Goal: Use online tool/utility: Utilize a website feature to perform a specific function

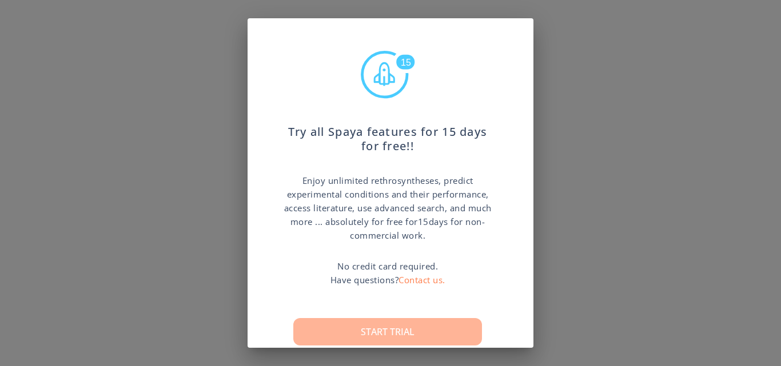
click at [442, 326] on button "Start trial" at bounding box center [387, 331] width 189 height 27
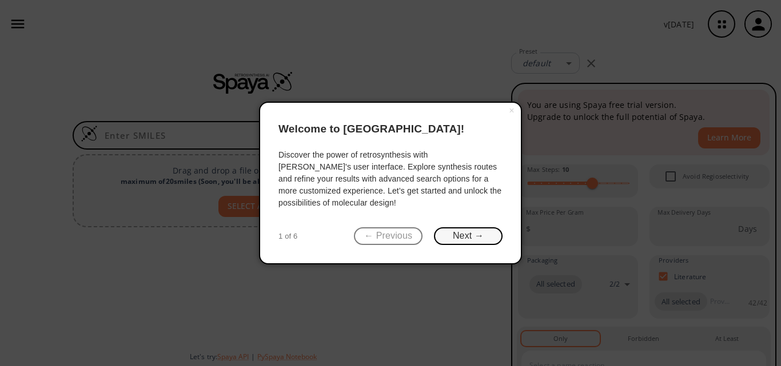
click at [466, 245] on button "Next →" at bounding box center [468, 236] width 69 height 18
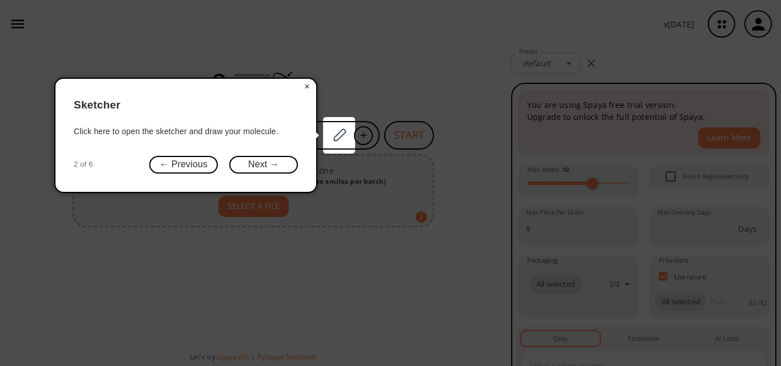
click at [306, 83] on button "×" at bounding box center [307, 87] width 18 height 16
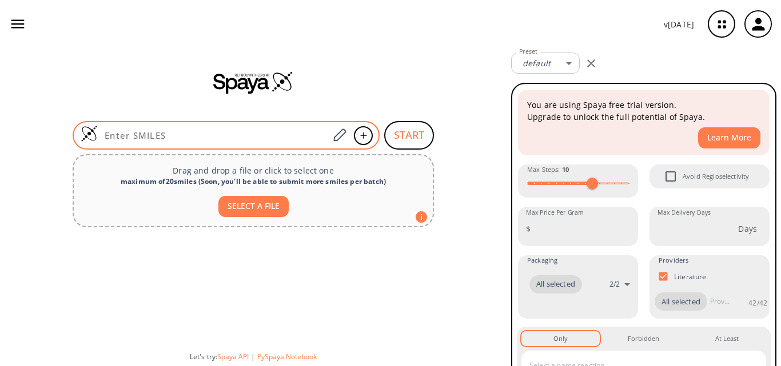
click at [185, 131] on input at bounding box center [213, 135] width 231 height 11
paste input "[H]N([H])C(=O)C1=C(N([H])C(=S)N([H])C(=O)C2=C([H])C([H])=C([H])C([H])=C2[H])C2=…"
type input "[H]N([H])C(=O)C1=C(N([H])C(=S)N([H])C(=O)C2=C([H])C([H])=C([H])C([H])=C2[H])C2=…"
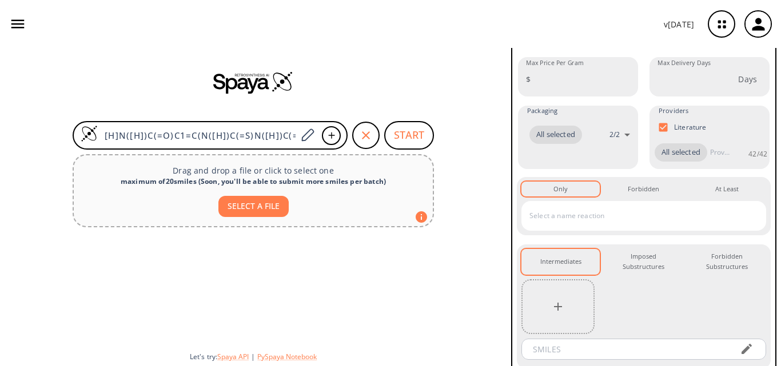
scroll to position [191, 0]
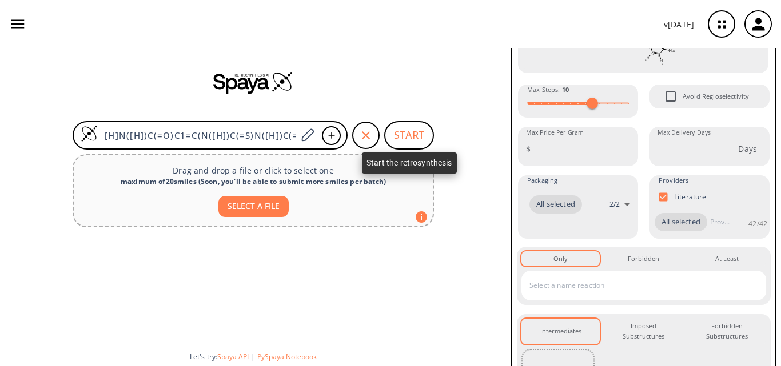
click at [422, 139] on button "START" at bounding box center [409, 135] width 50 height 29
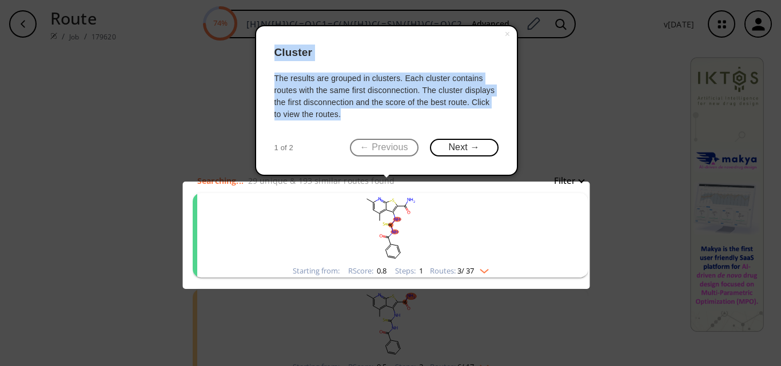
drag, startPoint x: 343, startPoint y: 113, endPoint x: 271, endPoint y: 53, distance: 93.7
click at [271, 53] on div "× Cluster The results are grouped in clusters. Each cluster contains routes wit…" at bounding box center [386, 100] width 263 height 151
copy div "Cluster The results are grouped in clusters. Each cluster contains routes with …"
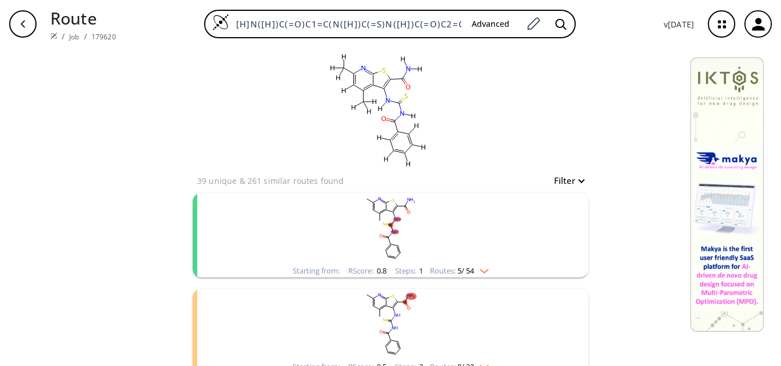
click at [578, 179] on button "Filter" at bounding box center [565, 181] width 37 height 9
click at [578, 179] on div at bounding box center [390, 183] width 781 height 366
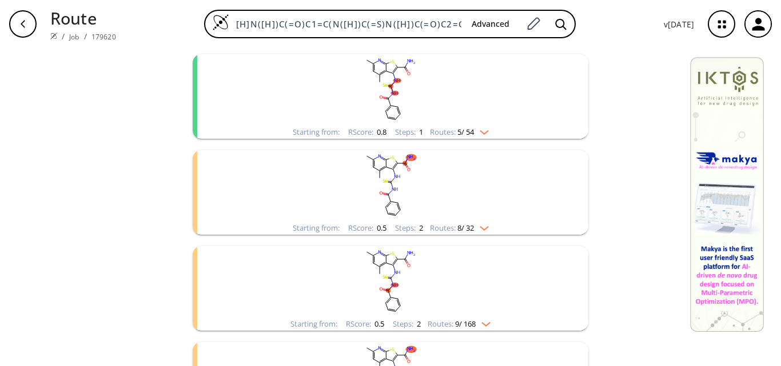
scroll to position [132, 0]
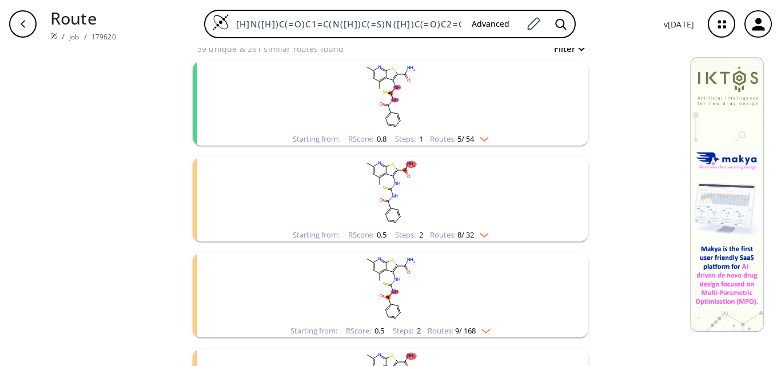
click at [398, 136] on div "Steps : 1" at bounding box center [409, 138] width 28 height 7
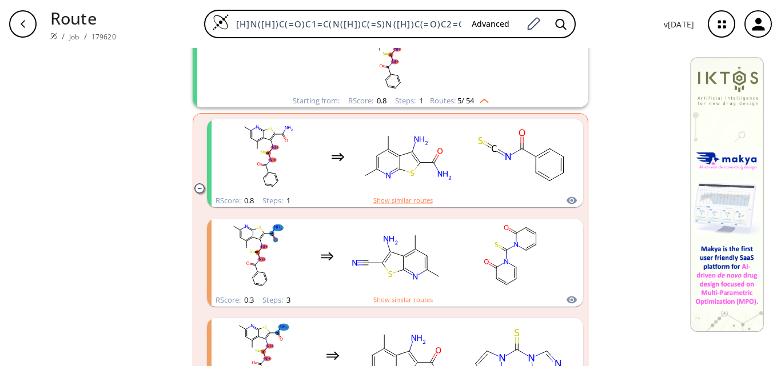
scroll to position [171, 0]
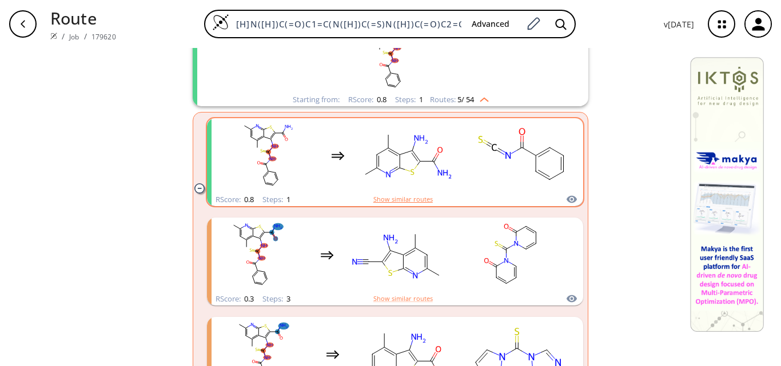
click at [402, 196] on button "Show similar routes" at bounding box center [402, 199] width 59 height 10
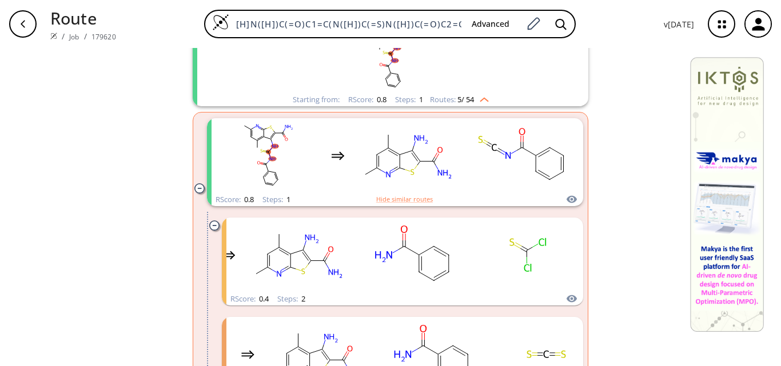
click at [486, 96] on img "clusters" at bounding box center [481, 97] width 15 height 9
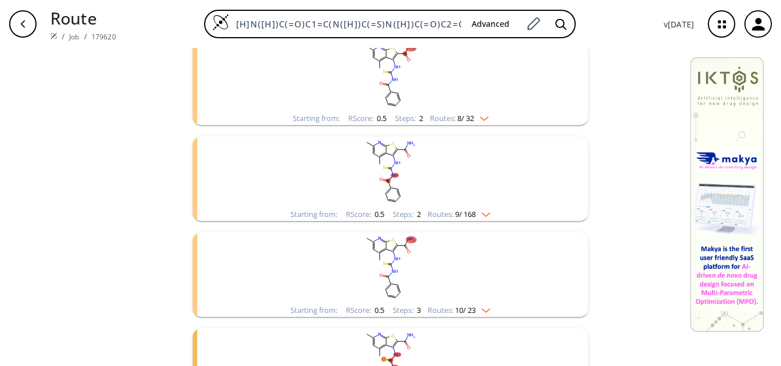
scroll to position [229, 0]
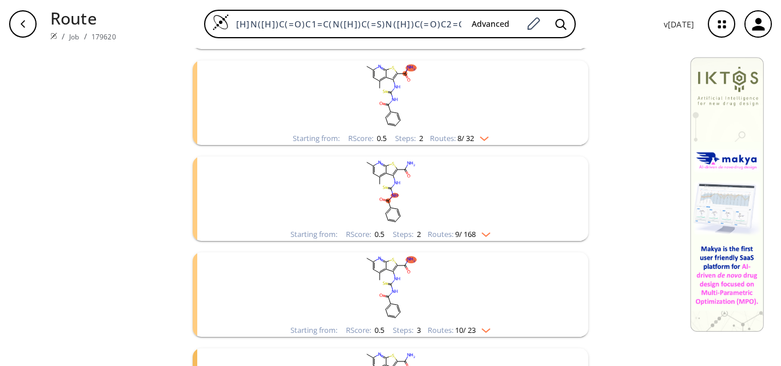
click at [482, 136] on img "clusters" at bounding box center [481, 136] width 15 height 9
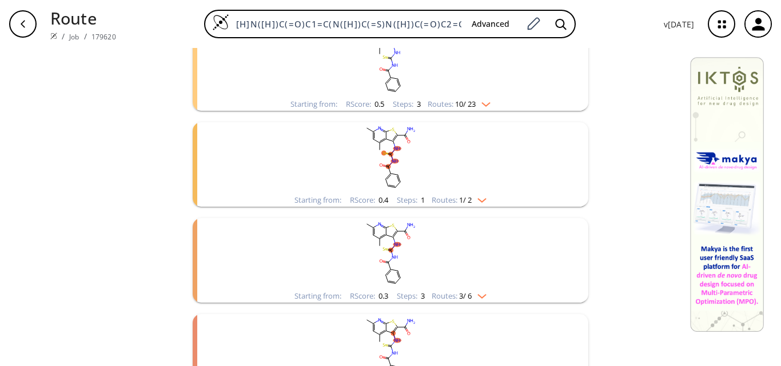
scroll to position [1314, 0]
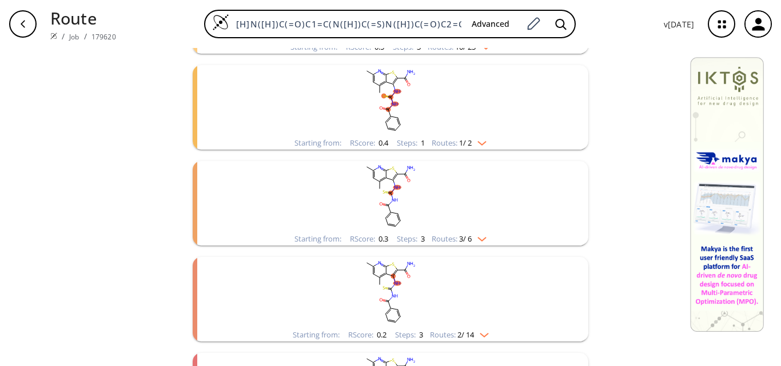
click at [476, 144] on img "clusters" at bounding box center [478, 141] width 15 height 9
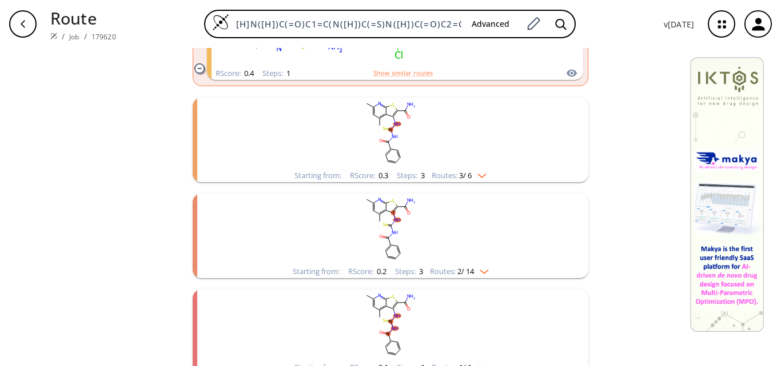
scroll to position [1486, 0]
click at [478, 176] on img "clusters" at bounding box center [478, 171] width 15 height 9
click at [482, 267] on img "clusters" at bounding box center [481, 267] width 15 height 9
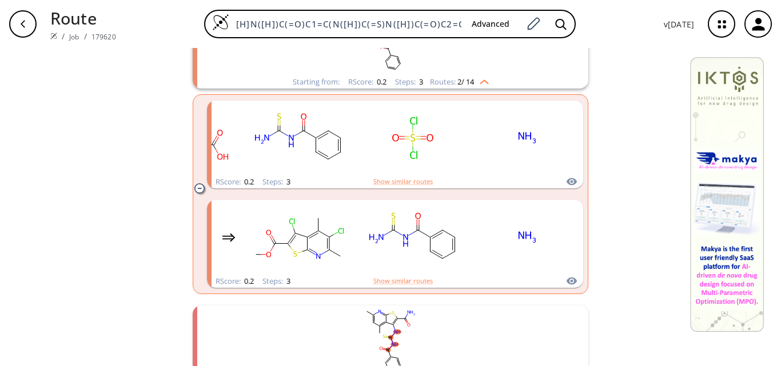
scroll to position [1646, 0]
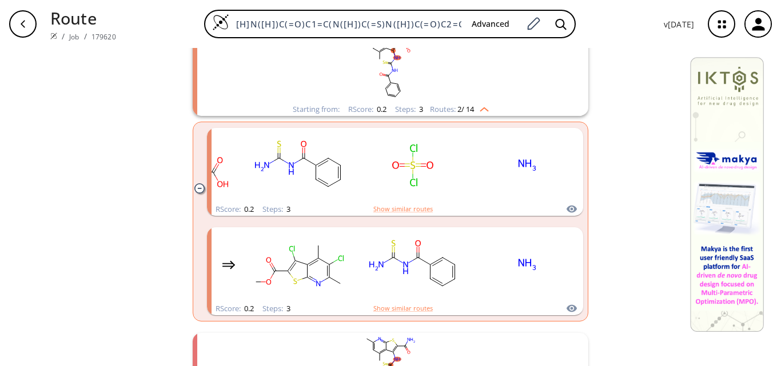
click at [484, 109] on img "clusters" at bounding box center [481, 107] width 15 height 9
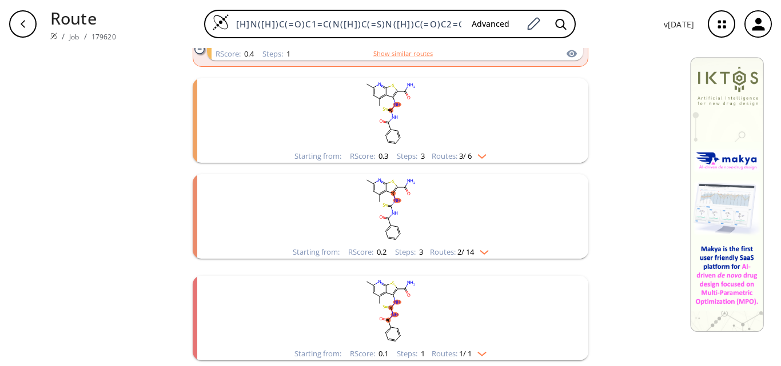
scroll to position [1498, 0]
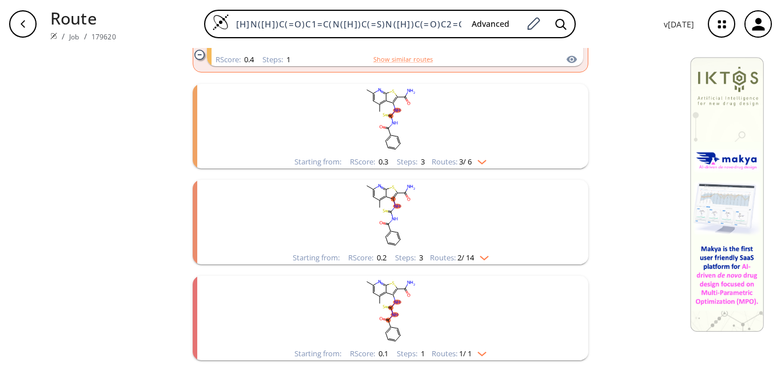
click at [486, 168] on div "Starting from: RScore : 0.3 Steps : 3 Routes: 3 / 6" at bounding box center [390, 161] width 209 height 13
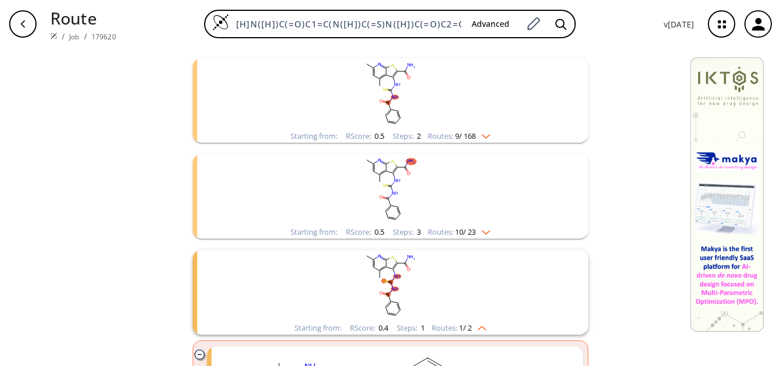
scroll to position [1155, 0]
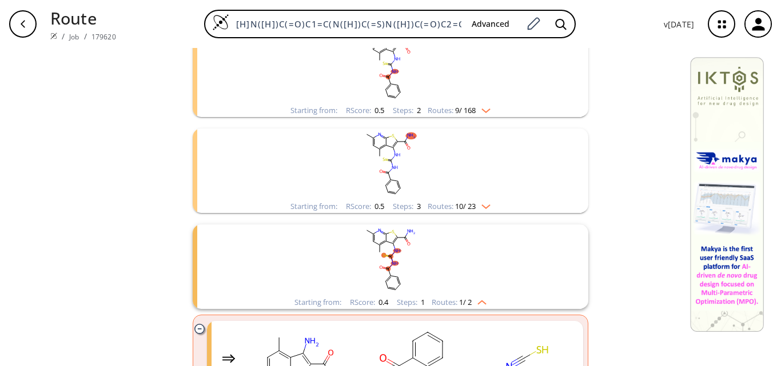
click at [478, 303] on img "clusters" at bounding box center [478, 300] width 15 height 9
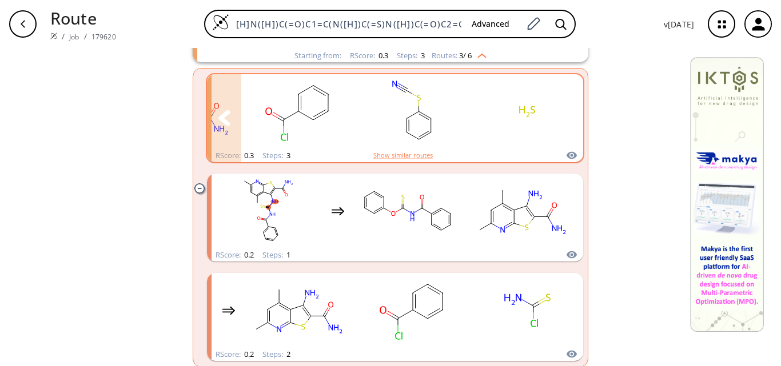
scroll to position [1441, 0]
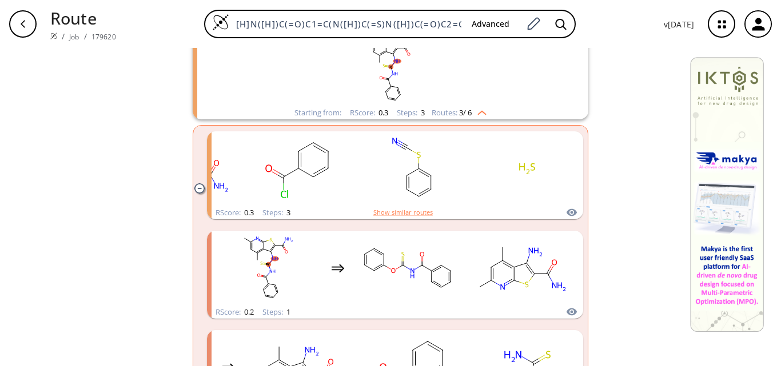
click at [474, 113] on img "clusters" at bounding box center [478, 110] width 15 height 9
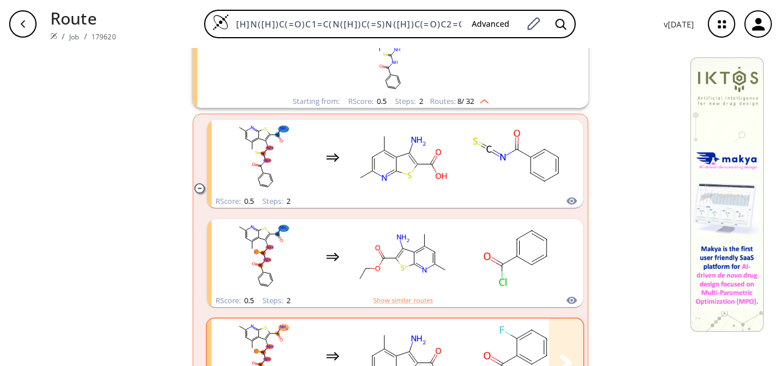
scroll to position [134, 0]
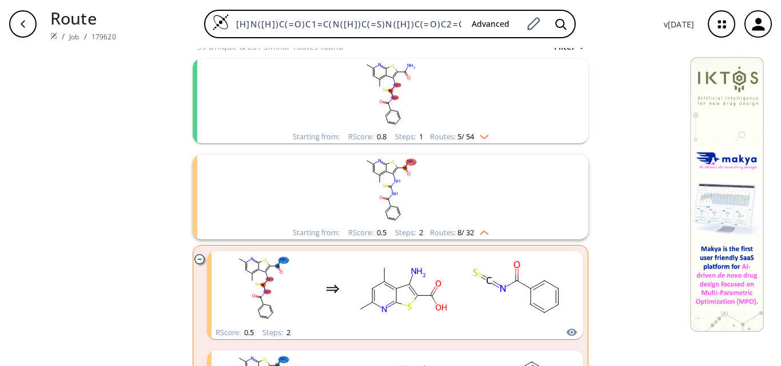
click at [484, 235] on img "clusters" at bounding box center [481, 230] width 15 height 9
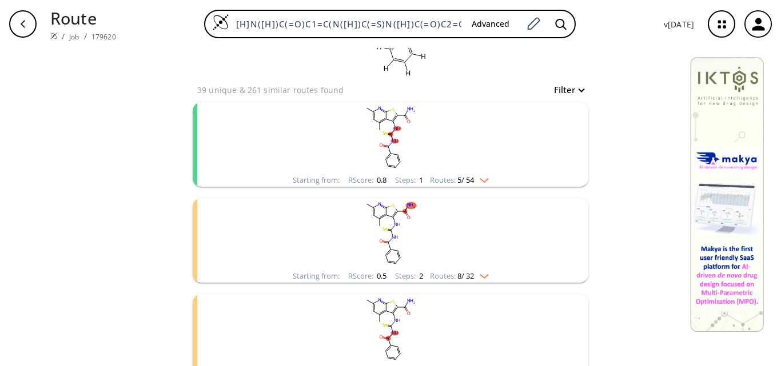
scroll to position [171, 0]
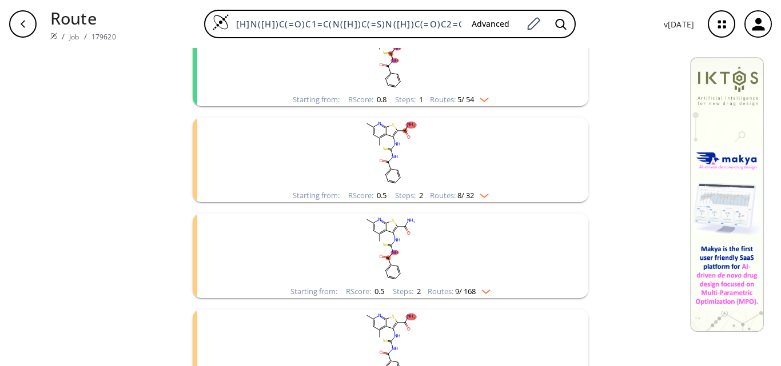
click at [486, 103] on div "Routes: 5 / 54" at bounding box center [459, 99] width 59 height 7
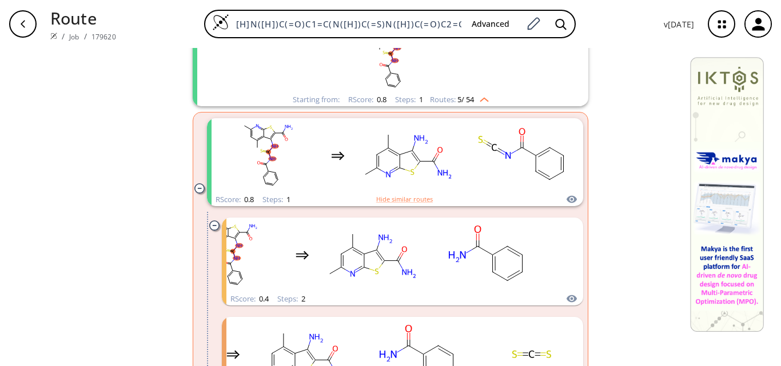
scroll to position [114, 0]
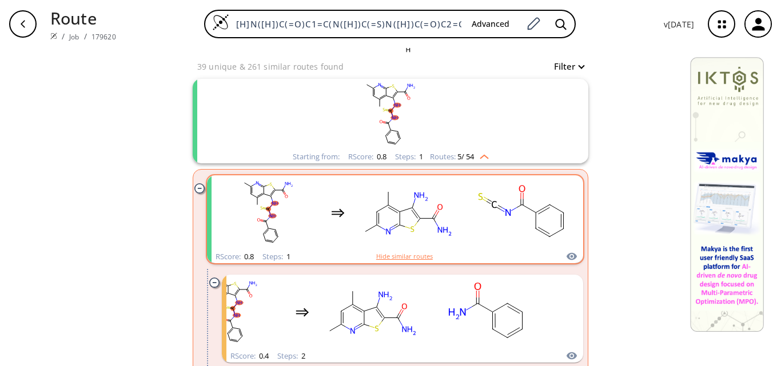
click at [419, 259] on button "Hide similar routes" at bounding box center [404, 256] width 57 height 10
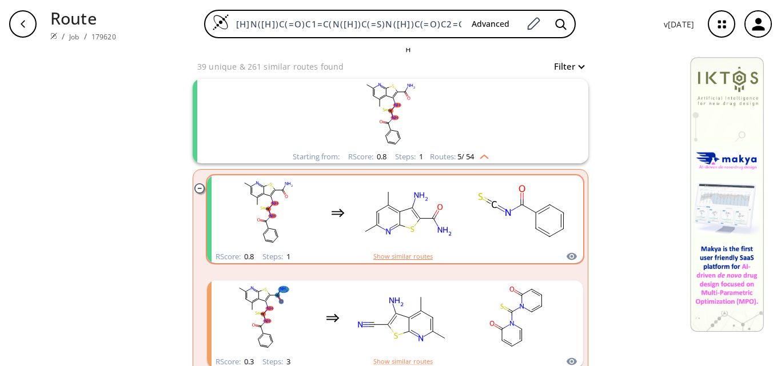
scroll to position [284, 0]
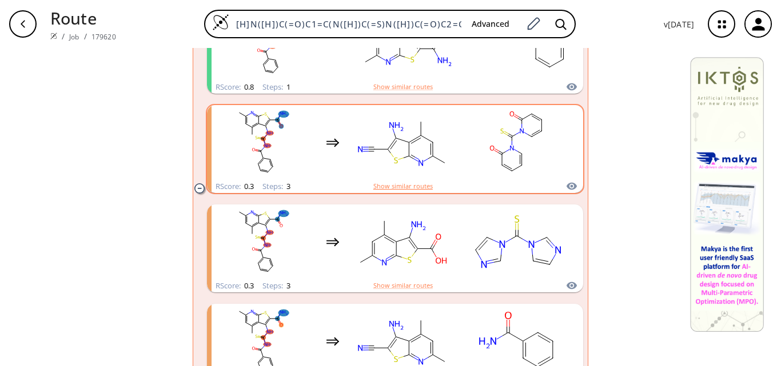
click at [417, 187] on button "Show similar routes" at bounding box center [402, 186] width 59 height 10
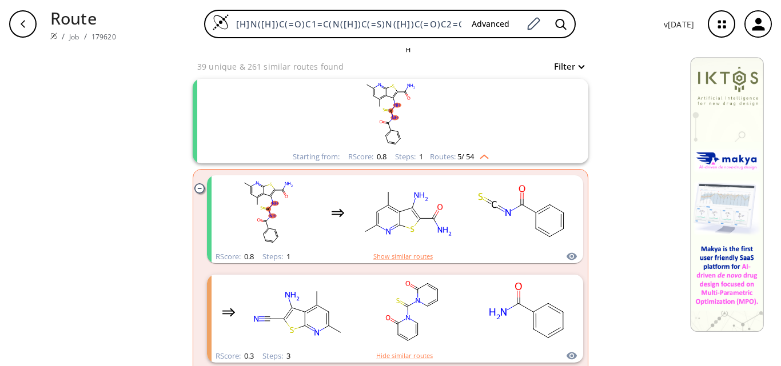
scroll to position [0, 0]
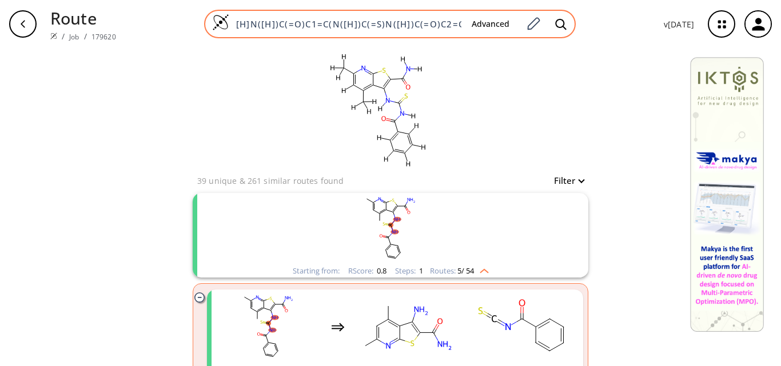
click at [414, 30] on div "[H]N([H])C(=O)C1=C(N([H])C(=S)N([H])C(=O)C2=C([H])C([H])=C([H])C([H])=C2[H])C2=…" at bounding box center [389, 24] width 371 height 29
paste input "[H]N([H])C(=O)C1=C(N([H])C(=S)N([H])C(=O)C2=C([H])C([H])=C([H])C([H])=C2[H])C2=…"
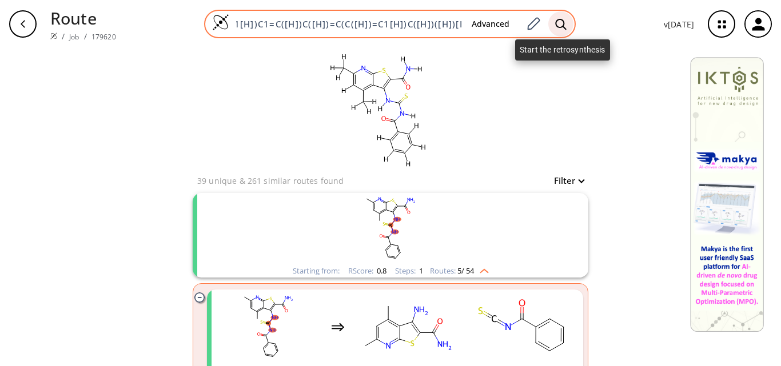
type input "[H]N([H])C(=O)C1=C(N([H])C(=S)N([H])C(=O)C2=C([H])C([H])=C([H])C([H])=C2[H])C2=…"
click at [555, 20] on div at bounding box center [560, 23] width 25 height 25
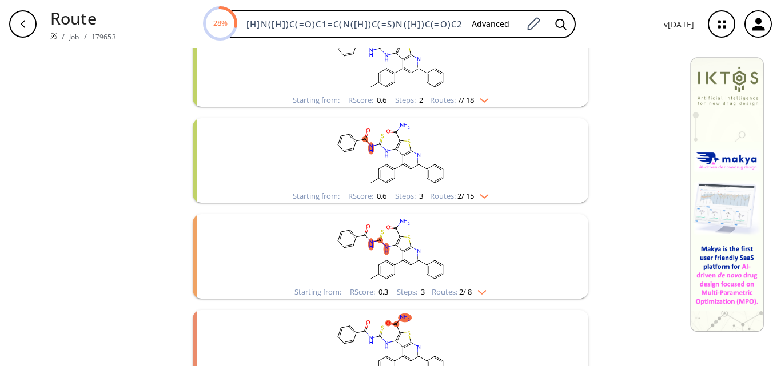
scroll to position [171, 0]
click at [480, 99] on img "clusters" at bounding box center [481, 97] width 15 height 9
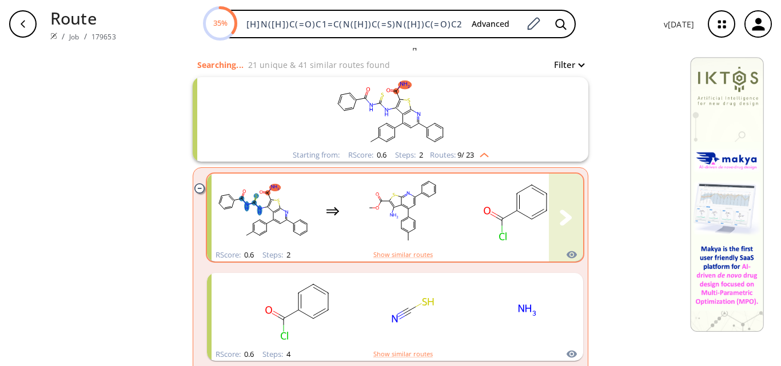
scroll to position [114, 0]
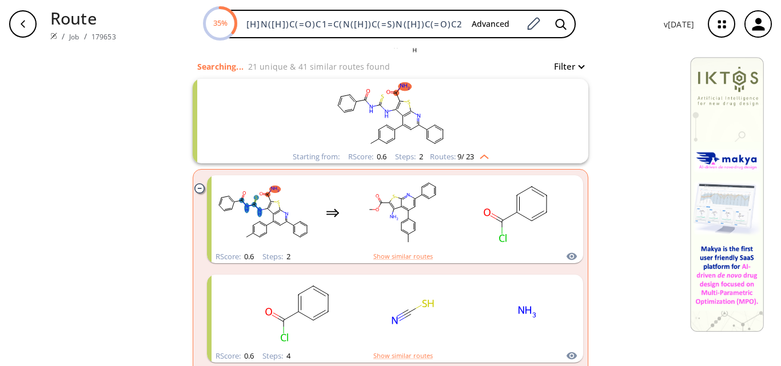
click at [488, 159] on div "Starting from: RScore : 0.6 Steps : 2 Routes: 9 / 23" at bounding box center [390, 156] width 213 height 13
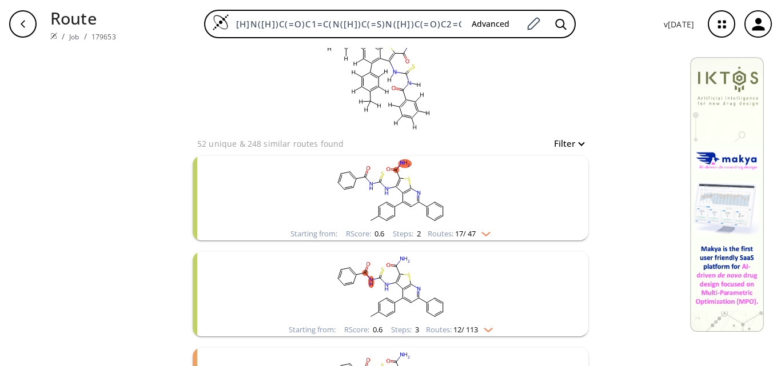
scroll to position [57, 0]
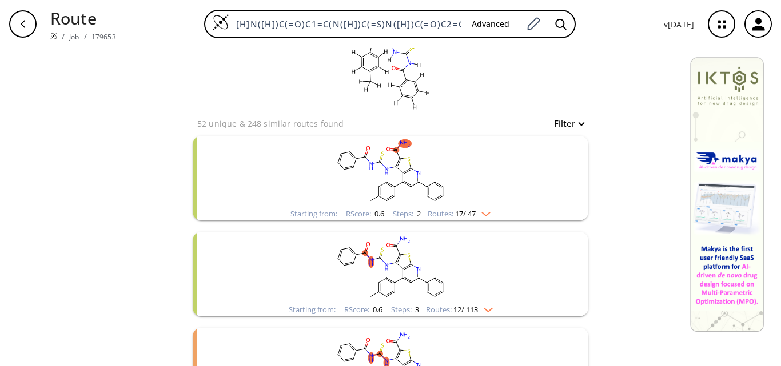
click at [482, 212] on img "clusters" at bounding box center [482, 211] width 15 height 9
click at [486, 214] on img "clusters" at bounding box center [482, 211] width 15 height 9
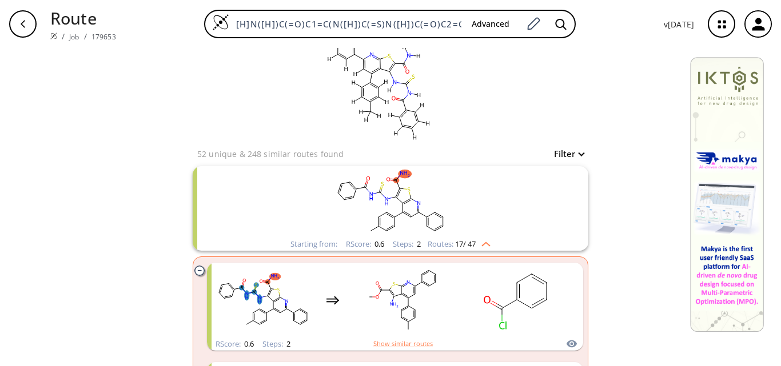
scroll to position [0, 0]
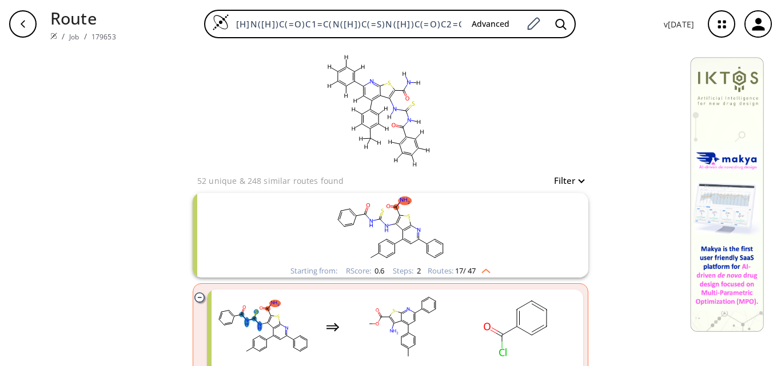
click at [480, 270] on img "clusters" at bounding box center [482, 269] width 15 height 9
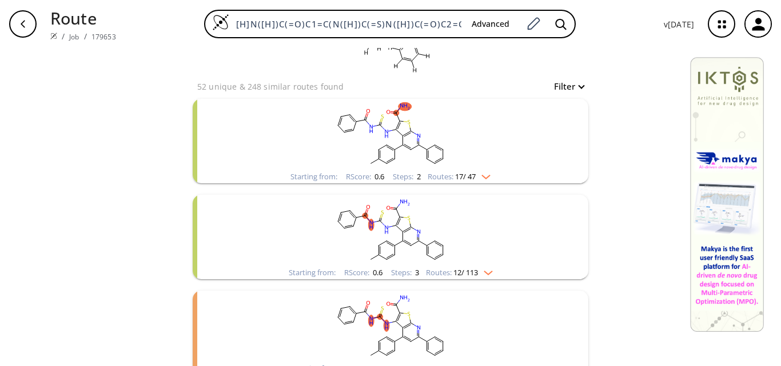
scroll to position [114, 0]
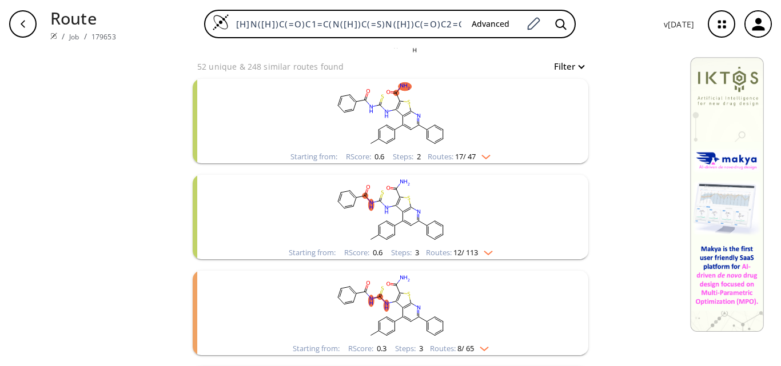
click at [483, 160] on div "Routes: 17 / 47" at bounding box center [458, 156] width 63 height 7
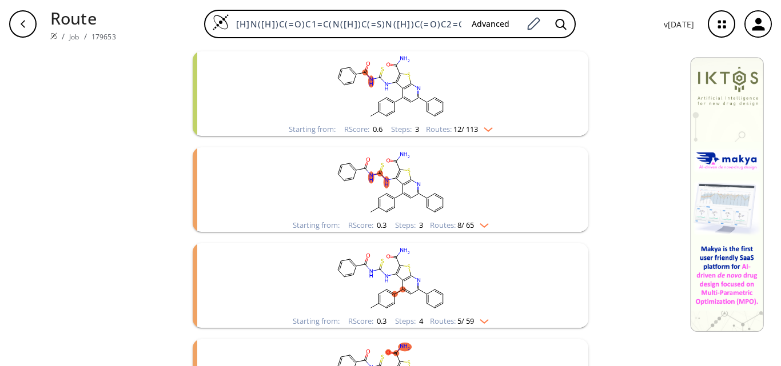
scroll to position [1998, 0]
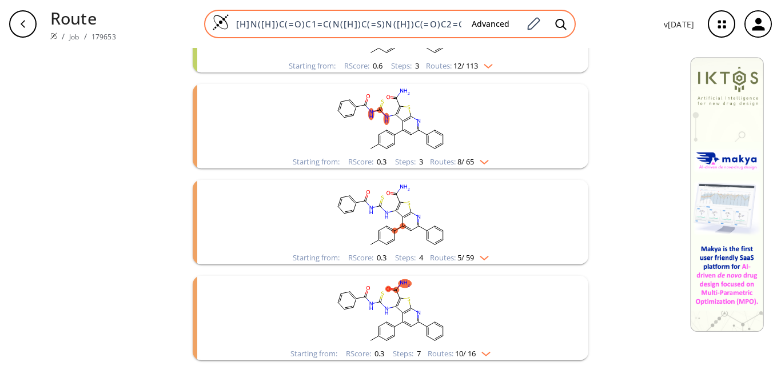
click at [430, 21] on input "[H]N([H])C(=O)C1=C(N([H])C(=S)N([H])C(=O)C2=C([H])C([H])=C([H])C([H])=C2[H])C2=…" at bounding box center [345, 23] width 233 height 11
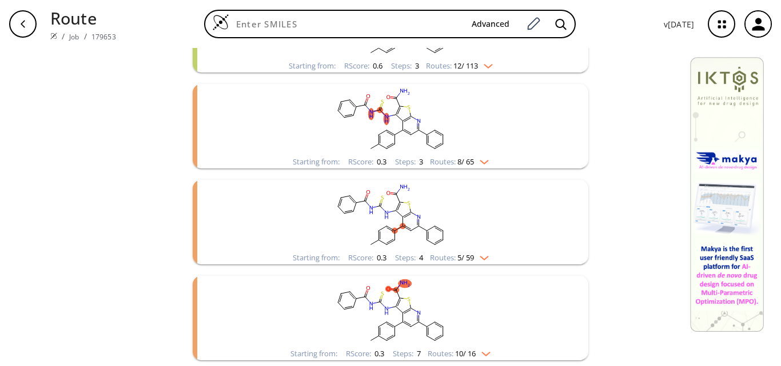
paste input "[H]N([H])C(=O)C1=C(N([H])C(=S)N([H])C2=C([H])C([H])=C(OC([H])([H])[H])C([H])=C2…"
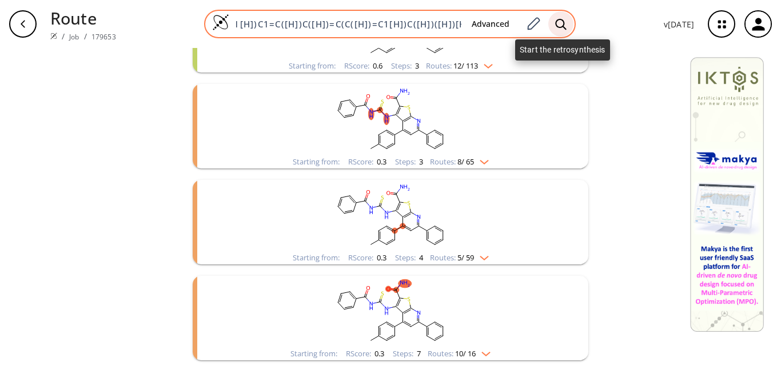
type input "[H]N([H])C(=O)C1=C(N([H])C(=S)N([H])C2=C([H])C([H])=C(OC([H])([H])[H])C([H])=C2…"
click at [564, 21] on icon at bounding box center [560, 23] width 11 height 11
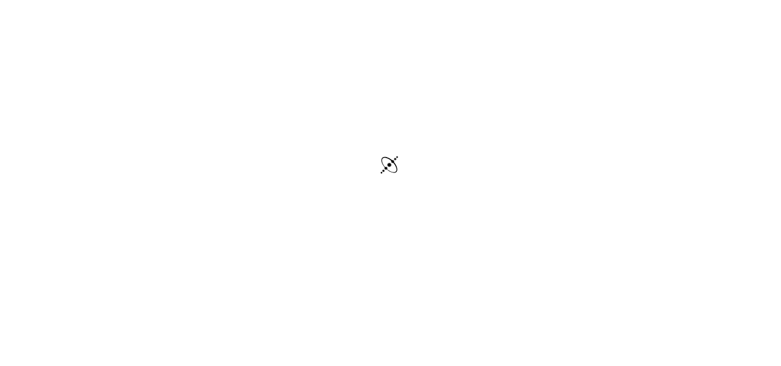
scroll to position [34, 0]
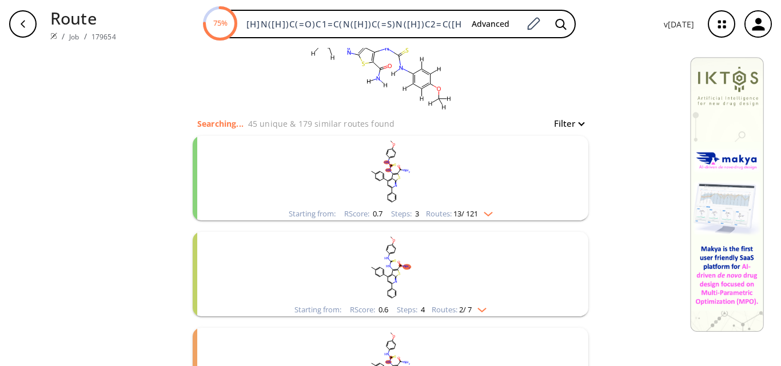
scroll to position [114, 0]
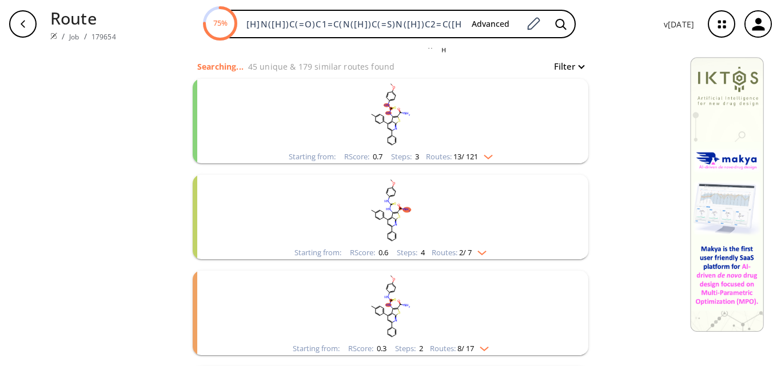
click at [486, 152] on img "clusters" at bounding box center [485, 154] width 15 height 9
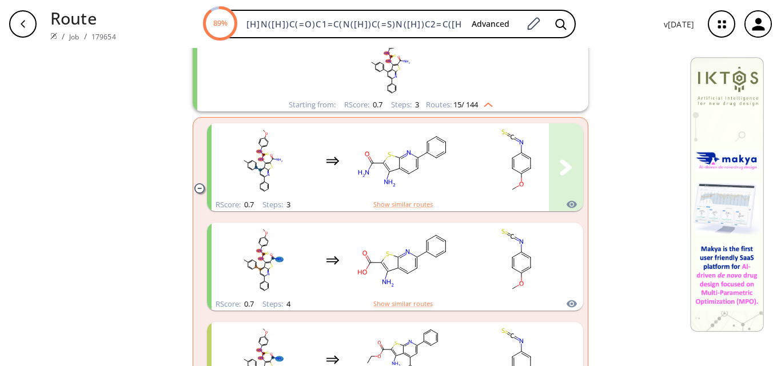
scroll to position [171, 0]
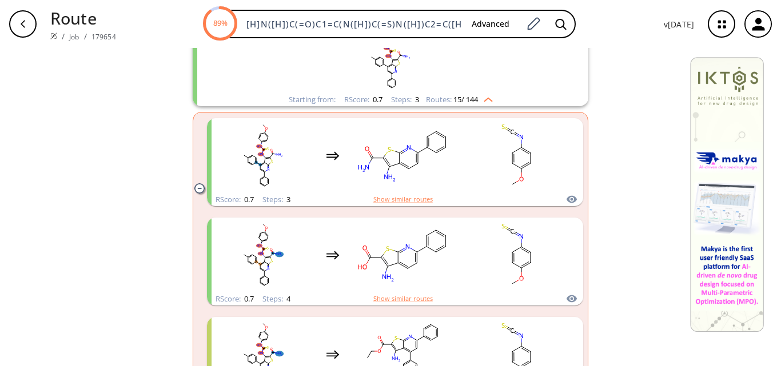
click at [482, 98] on img "clusters" at bounding box center [485, 97] width 15 height 9
